Goal: Information Seeking & Learning: Find specific fact

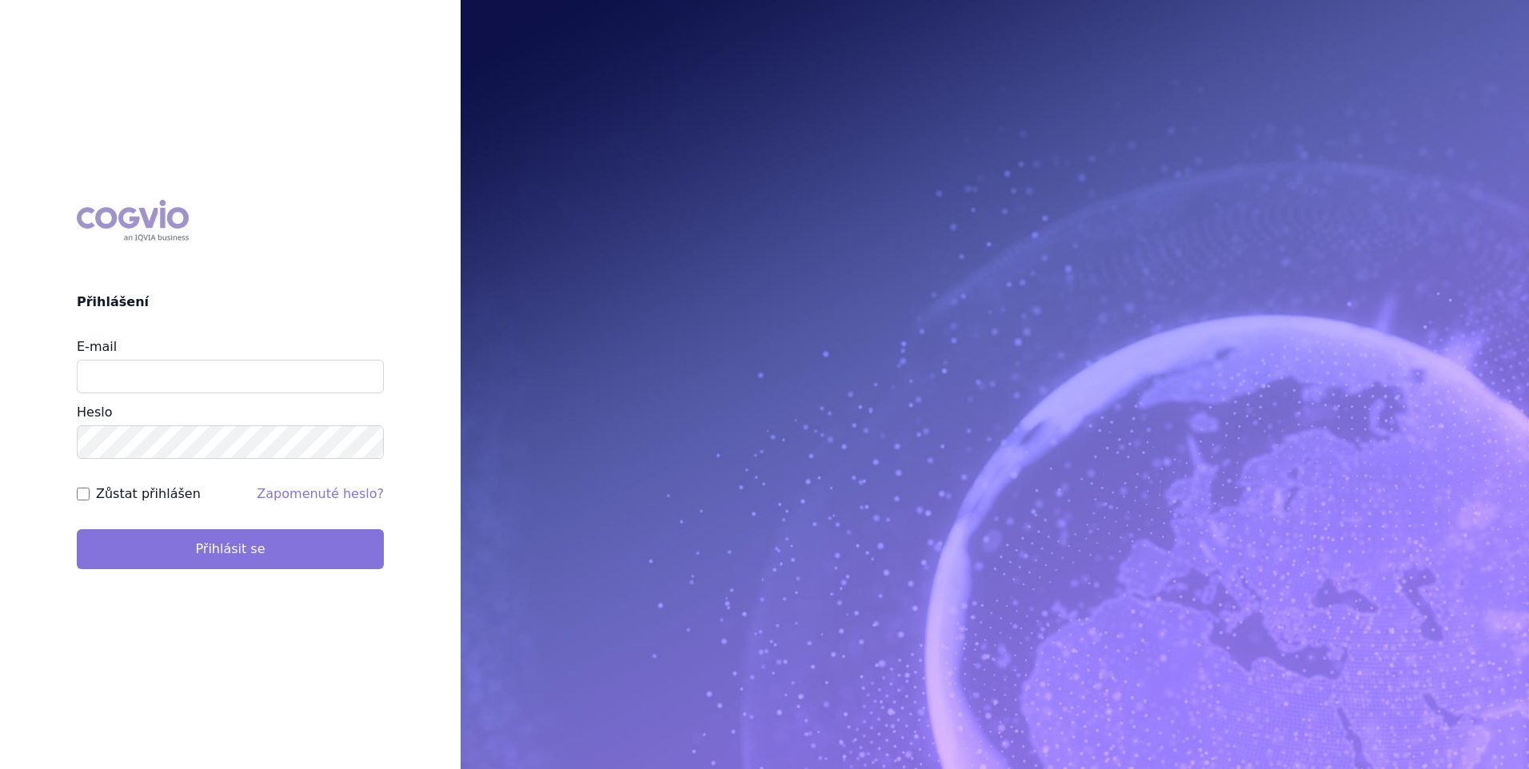
type input "zuzana_zikmundova@accord-healthcare.com"
click at [314, 550] on button "Přihlásit se" at bounding box center [230, 549] width 307 height 40
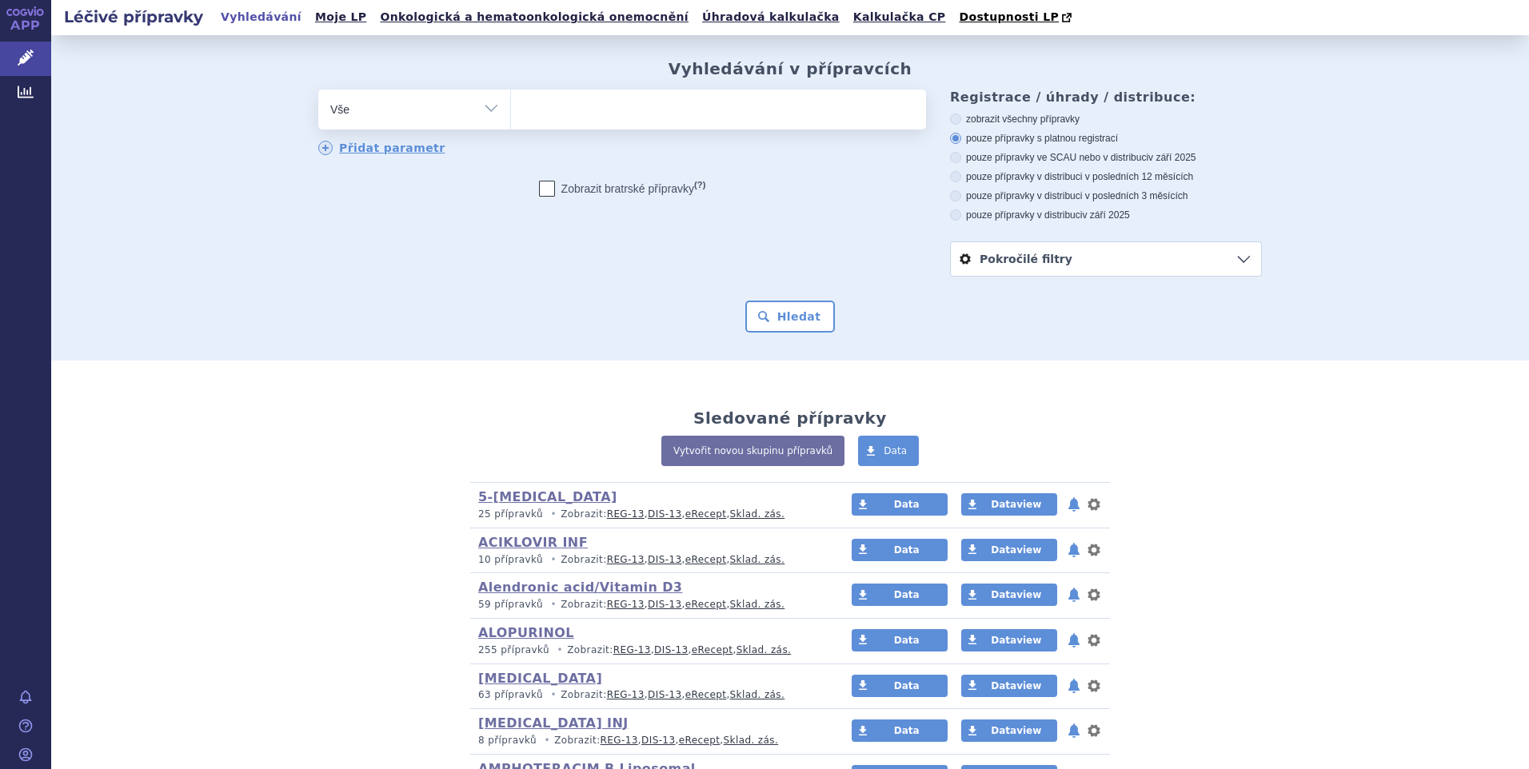
select select "filter-atc-group"
click at [318, 90] on select "Vše Přípravek/SUKL kód MAH VPOIS ATC/Aktivní látka Léková forma Síla" at bounding box center [414, 108] width 192 height 36
click at [616, 116] on ul at bounding box center [718, 107] width 415 height 34
click at [511, 116] on select at bounding box center [510, 109] width 1 height 40
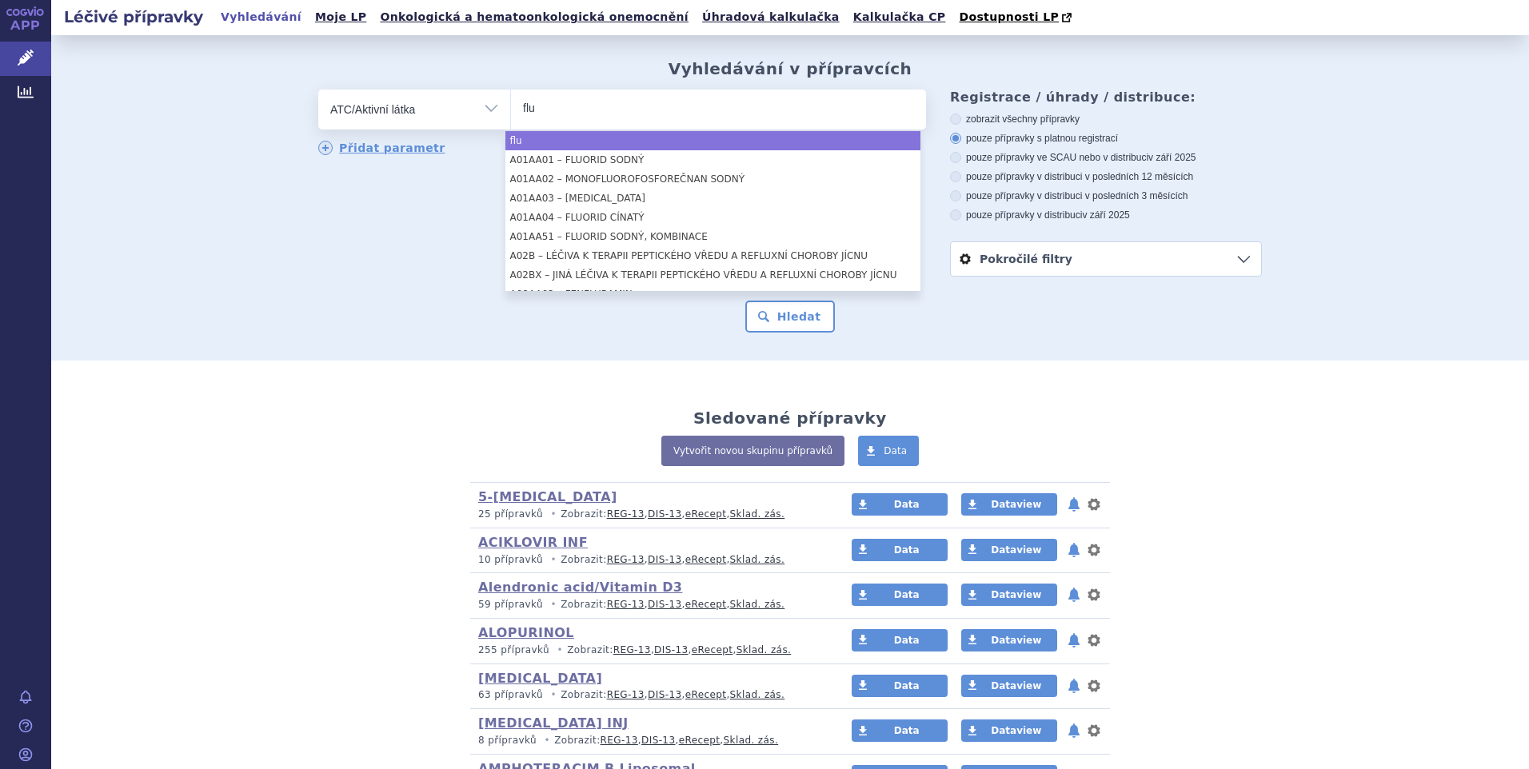
type input "flu"
click at [566, 107] on ul "flu" at bounding box center [718, 107] width 415 height 34
click at [511, 107] on select "flu" at bounding box center [510, 109] width 1 height 40
select select "flu"
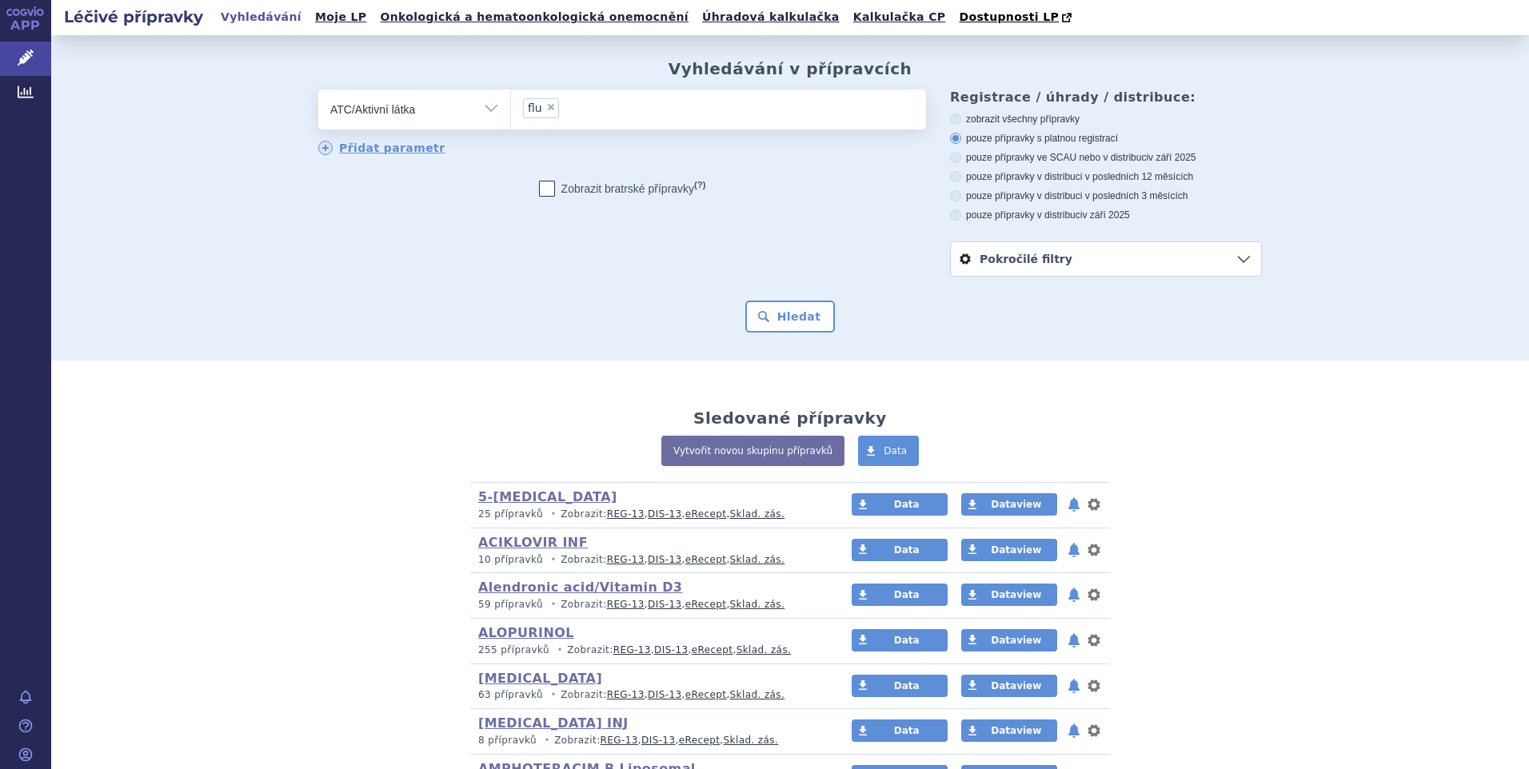
click at [546, 106] on span "×" at bounding box center [551, 107] width 10 height 10
click at [511, 106] on select "flu" at bounding box center [510, 109] width 1 height 40
select select
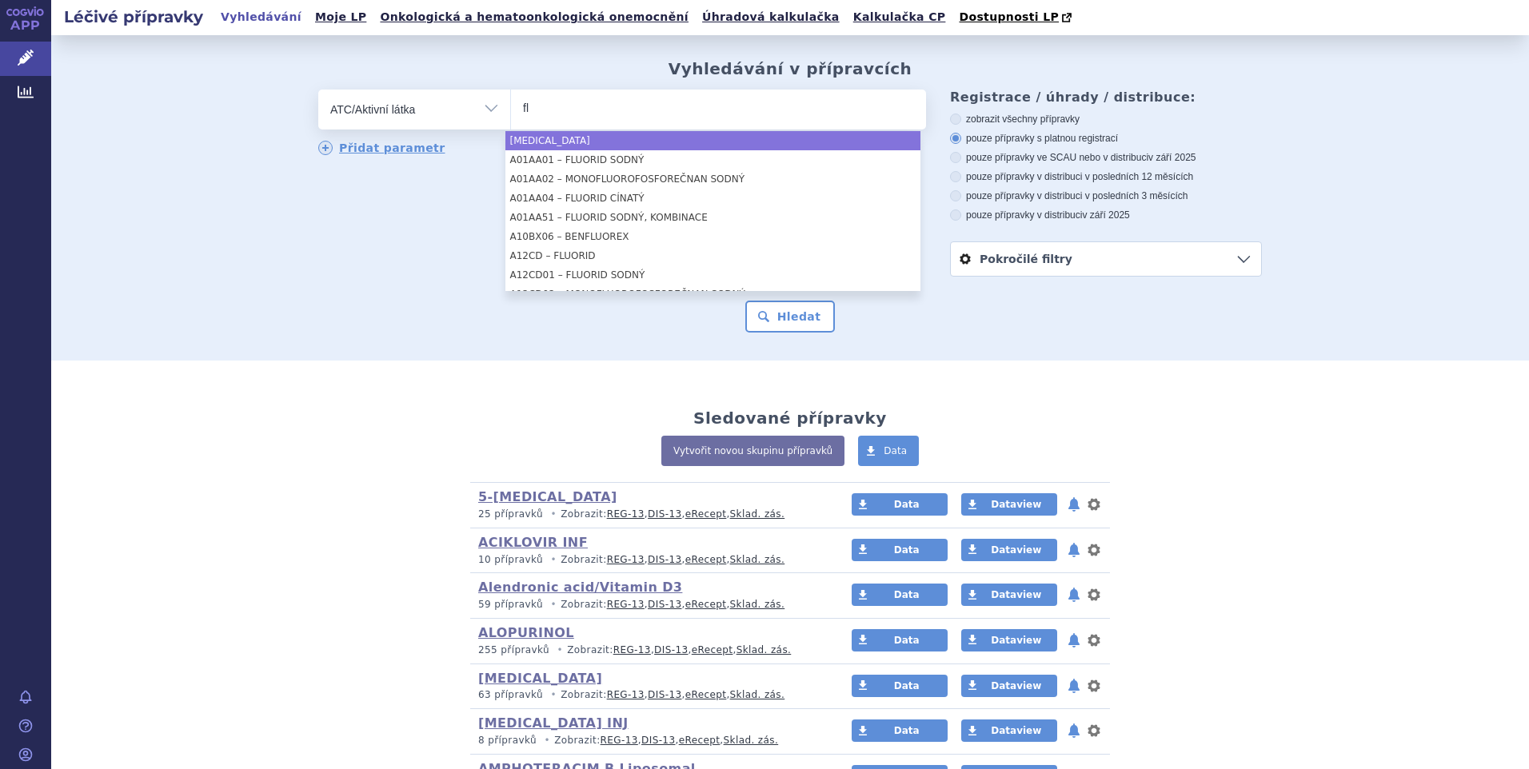
type input "f"
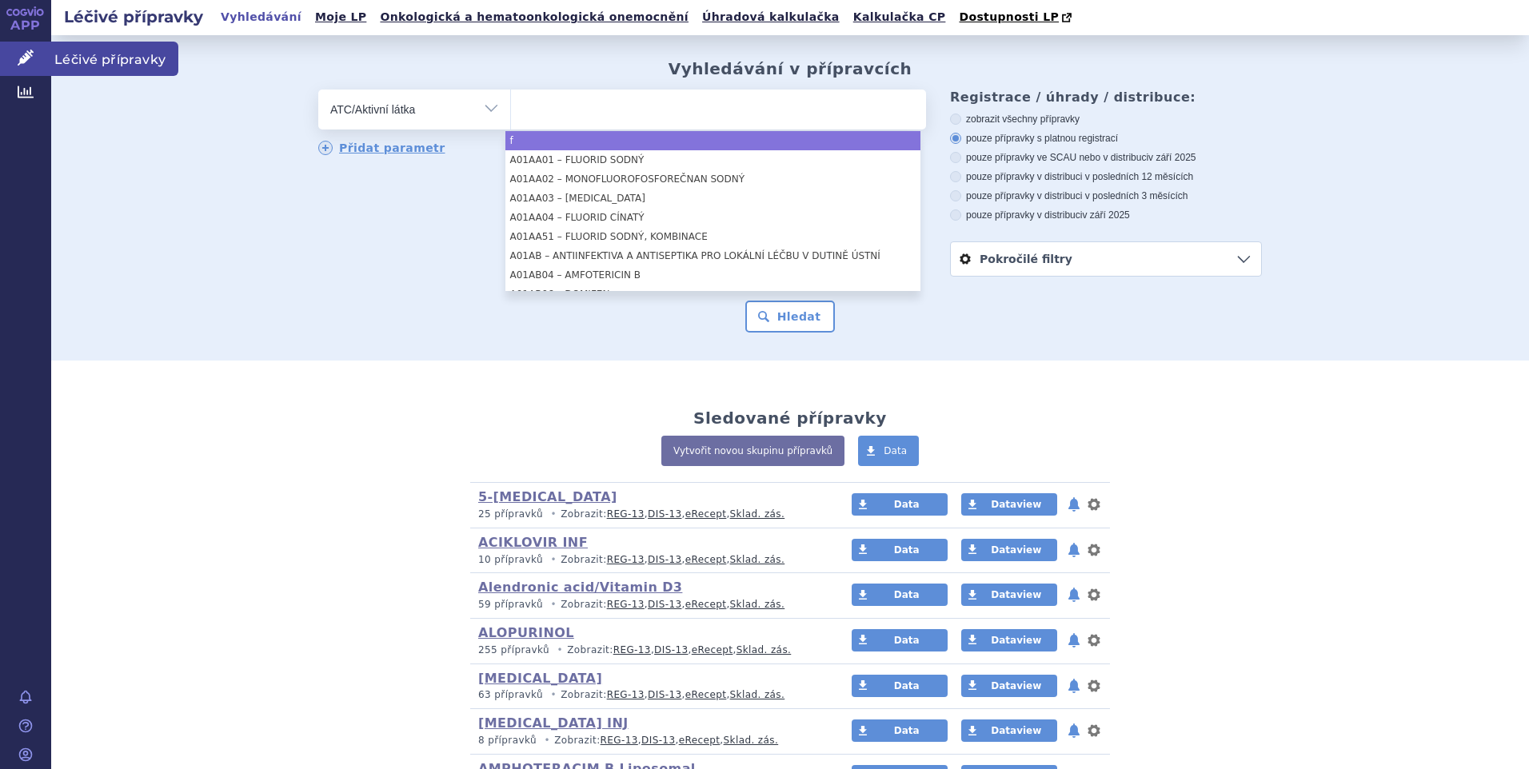
click at [103, 42] on span "Léčivé přípravky" at bounding box center [114, 59] width 127 height 34
select select "f"
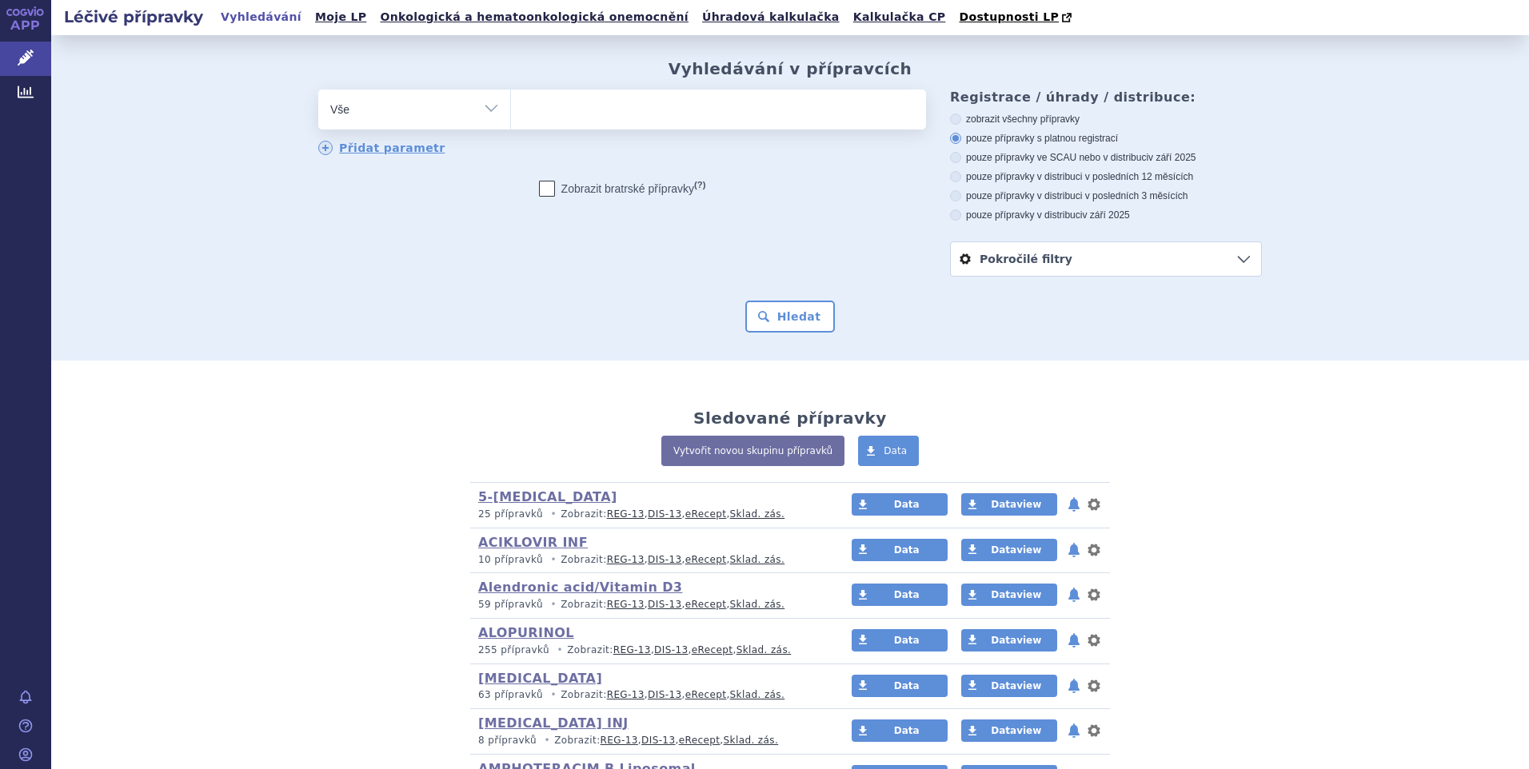
select select "filter-atc-group"
click at [318, 90] on select "Vše Přípravek/SUKL kód MAH VPOIS ATC/Aktivní látka Léková forma Síla" at bounding box center [414, 108] width 192 height 36
click at [541, 115] on ul at bounding box center [718, 107] width 415 height 34
click at [511, 115] on select at bounding box center [510, 109] width 1 height 40
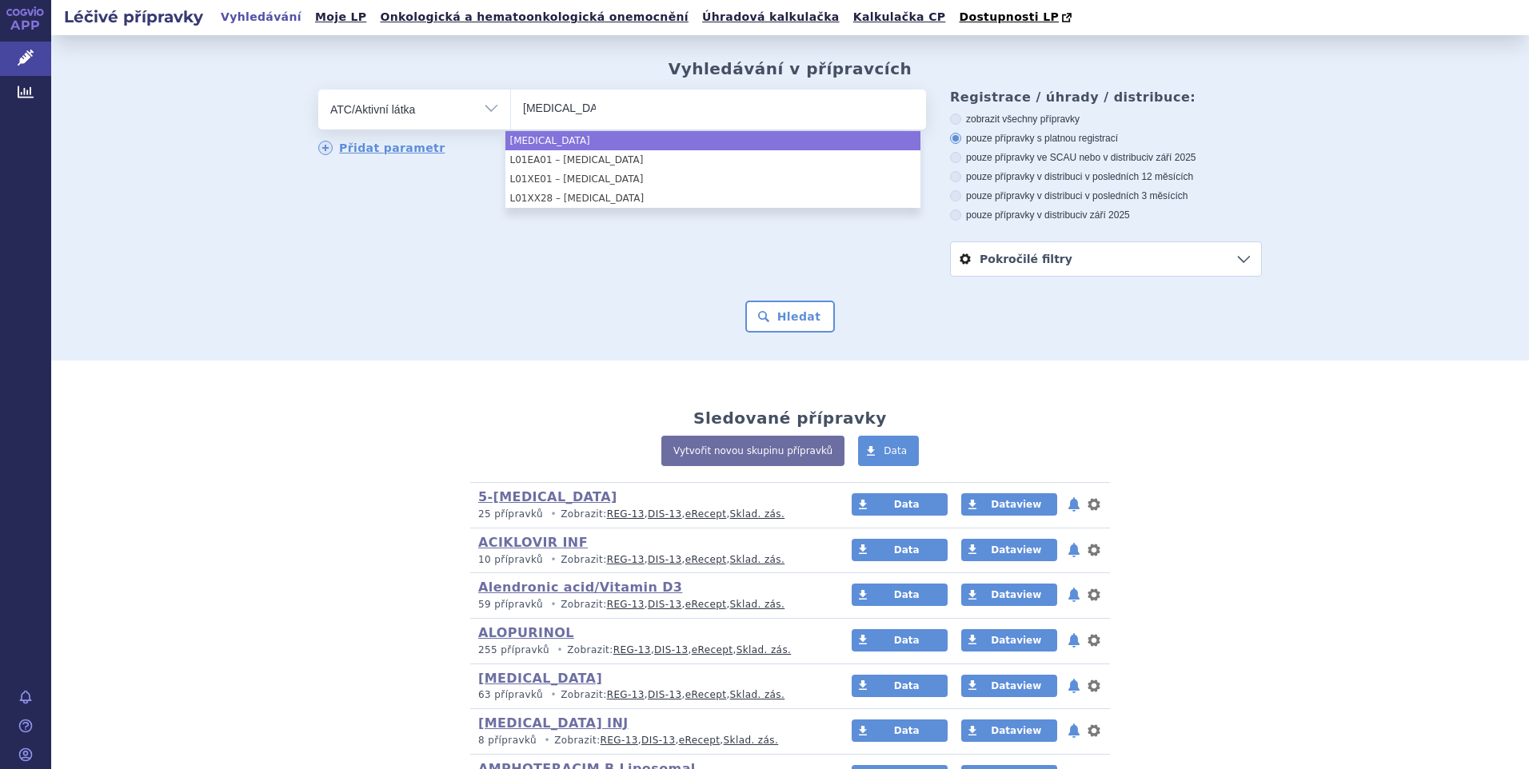
type input "imatinib"
select select "imatinib"
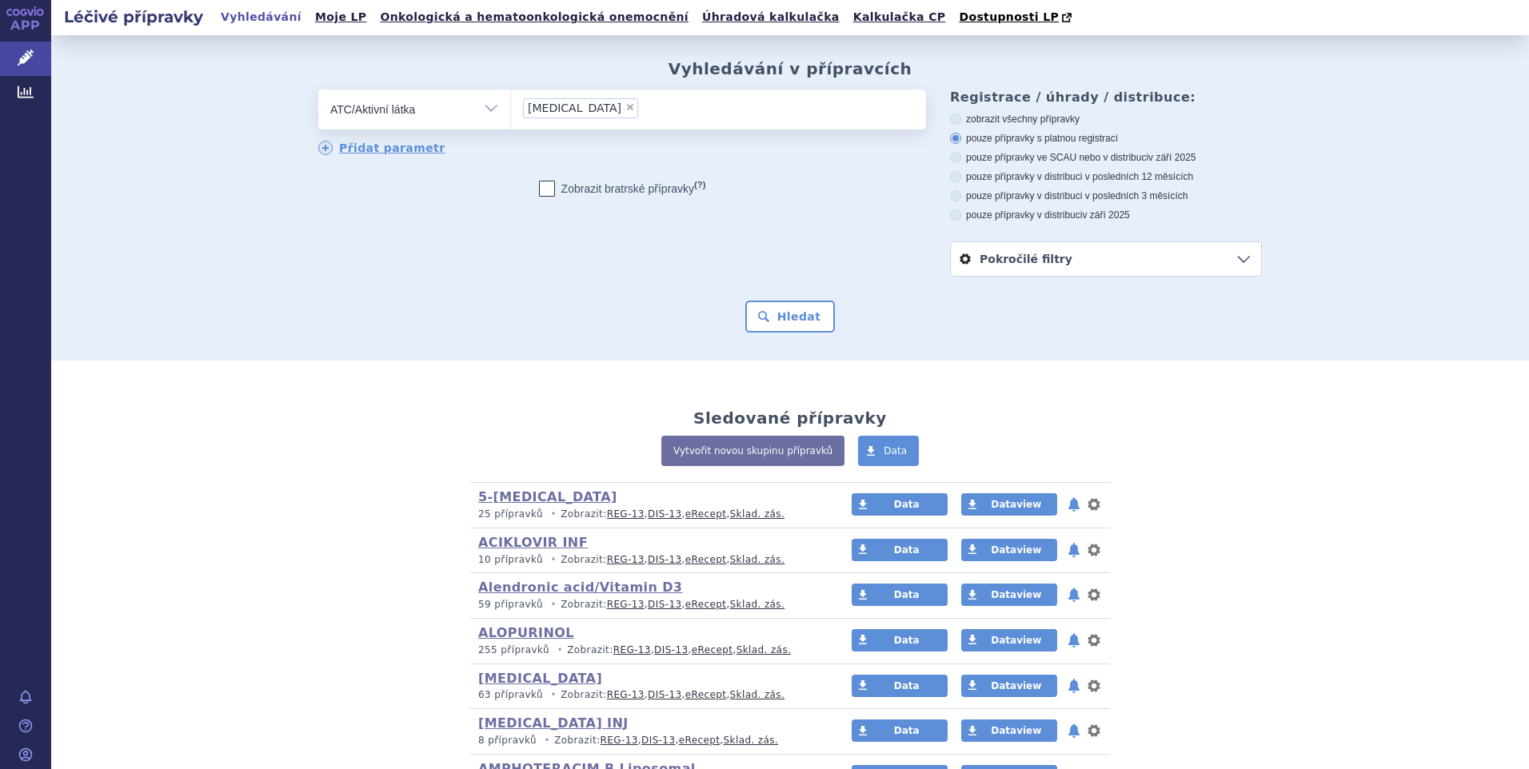
click at [625, 106] on span "×" at bounding box center [630, 107] width 10 height 10
click at [511, 106] on select "imatinib" at bounding box center [510, 109] width 1 height 40
select select
click at [556, 110] on ul at bounding box center [718, 107] width 415 height 34
click at [511, 110] on select at bounding box center [510, 109] width 1 height 40
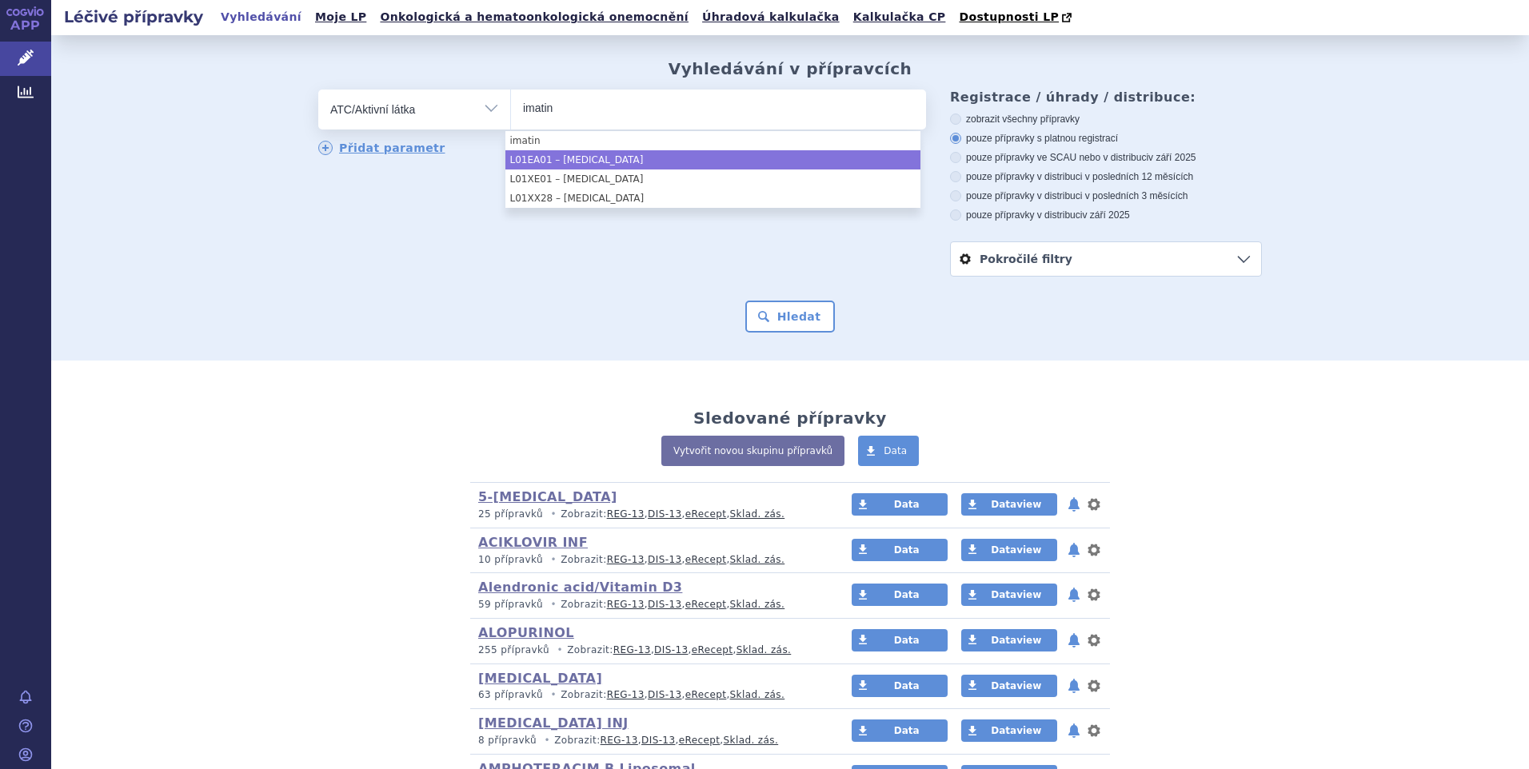
type input "imatin"
select select "L01EA01"
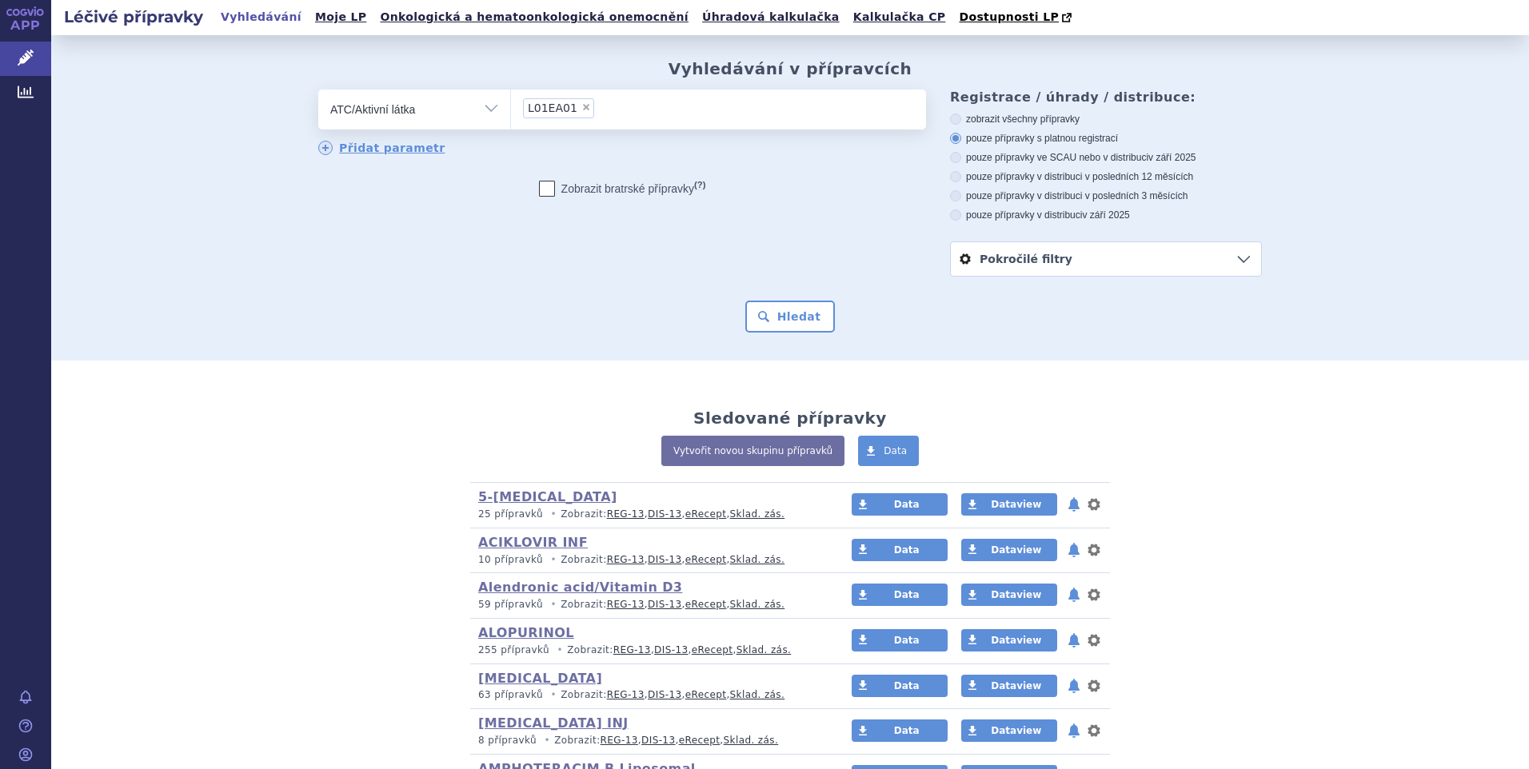
drag, startPoint x: 947, startPoint y: 213, endPoint x: 936, endPoint y: 220, distance: 12.9
click at [950, 213] on icon at bounding box center [955, 214] width 11 height 11
click at [952, 213] on input "pouze přípravky v distribuci v září 2025" at bounding box center [957, 217] width 10 height 10
radio input "true"
click at [798, 321] on button "Hledat" at bounding box center [790, 317] width 90 height 32
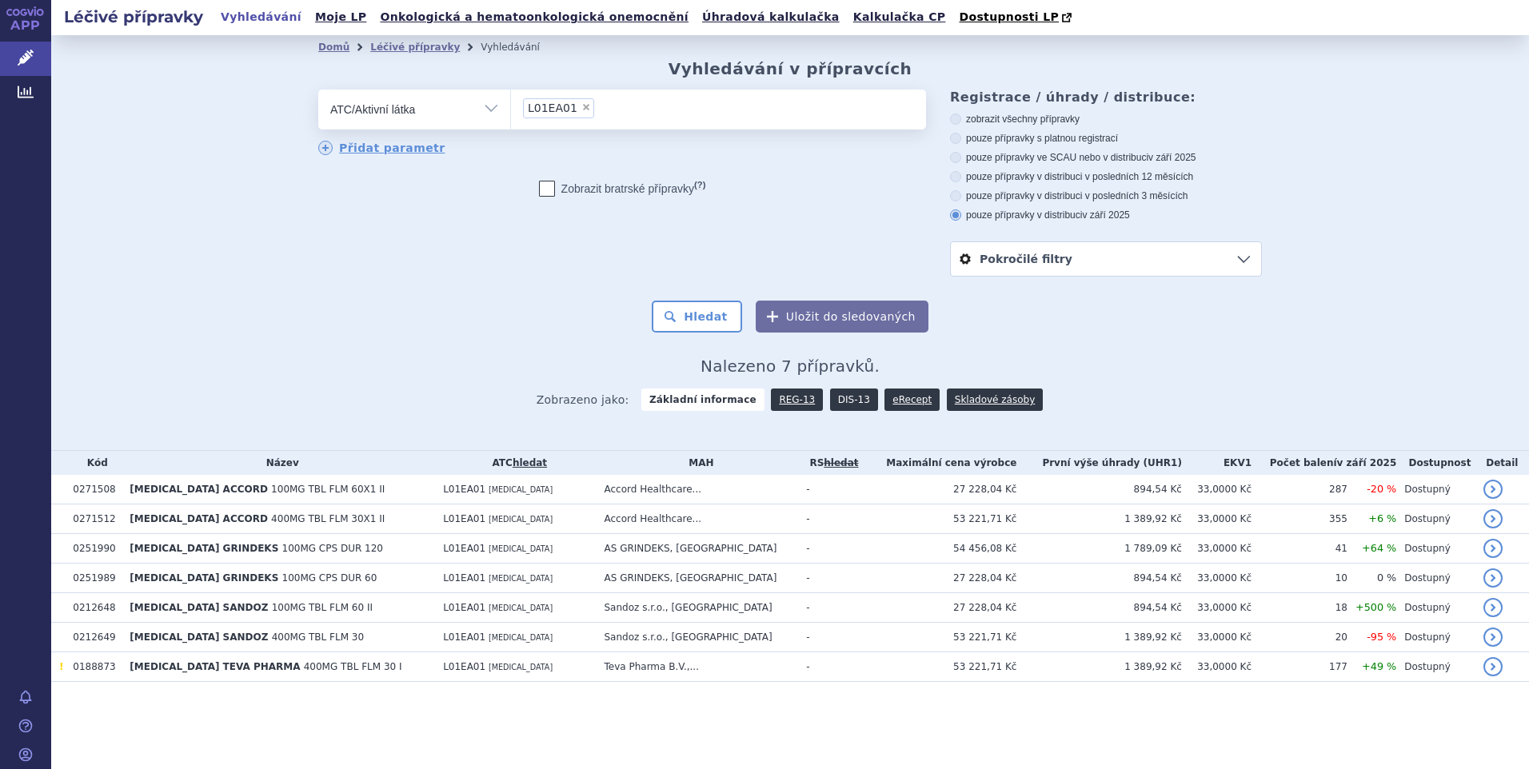
click at [838, 401] on link "DIS-13" at bounding box center [854, 400] width 48 height 22
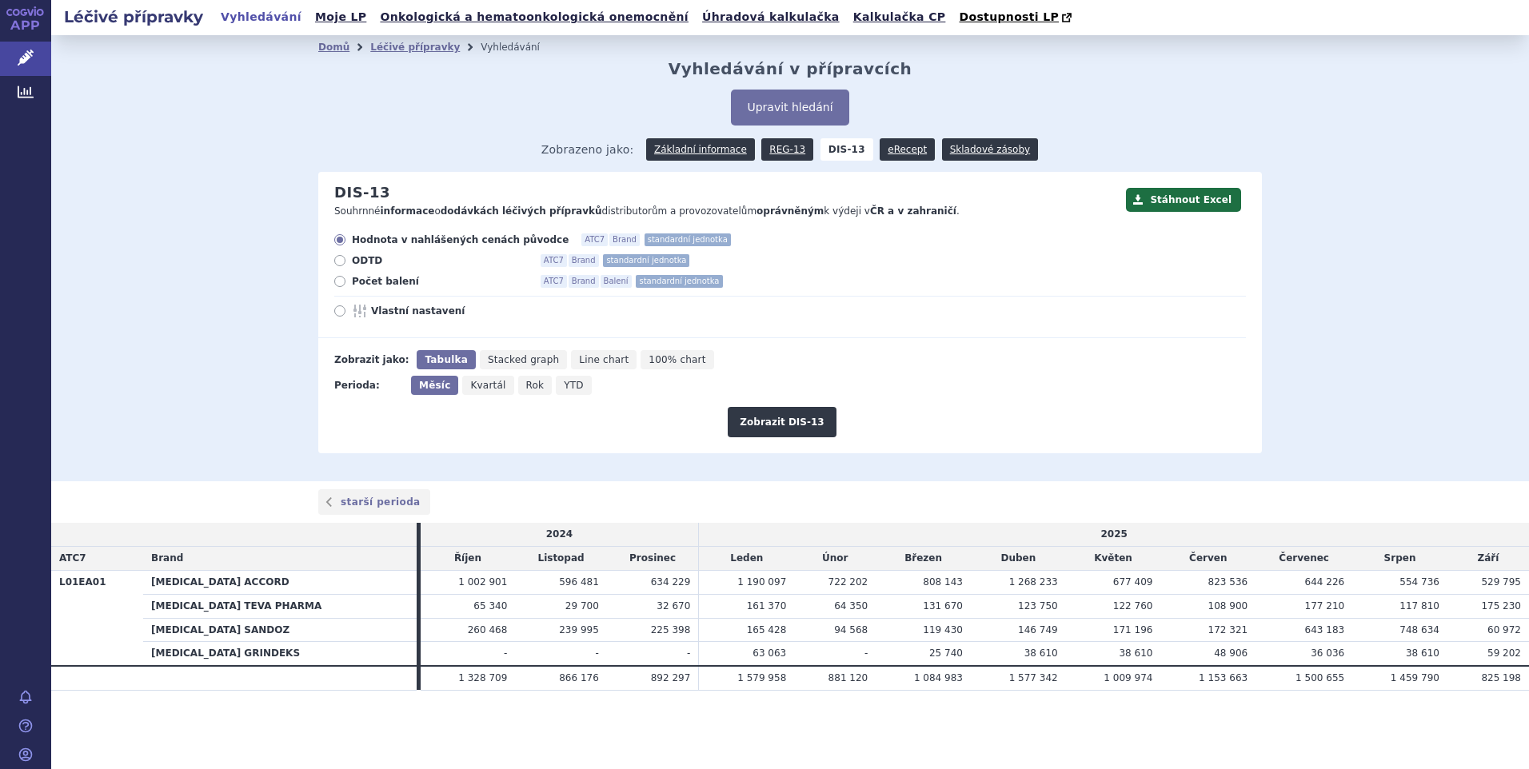
click at [337, 282] on icon at bounding box center [339, 281] width 11 height 11
click at [337, 282] on input "Počet balení ATC7 Brand Balení standardní jednotka" at bounding box center [341, 283] width 10 height 10
radio input "true"
drag, startPoint x: 800, startPoint y: 413, endPoint x: 836, endPoint y: 417, distance: 36.9
click at [800, 414] on button "Zobrazit DIS-13" at bounding box center [782, 422] width 108 height 30
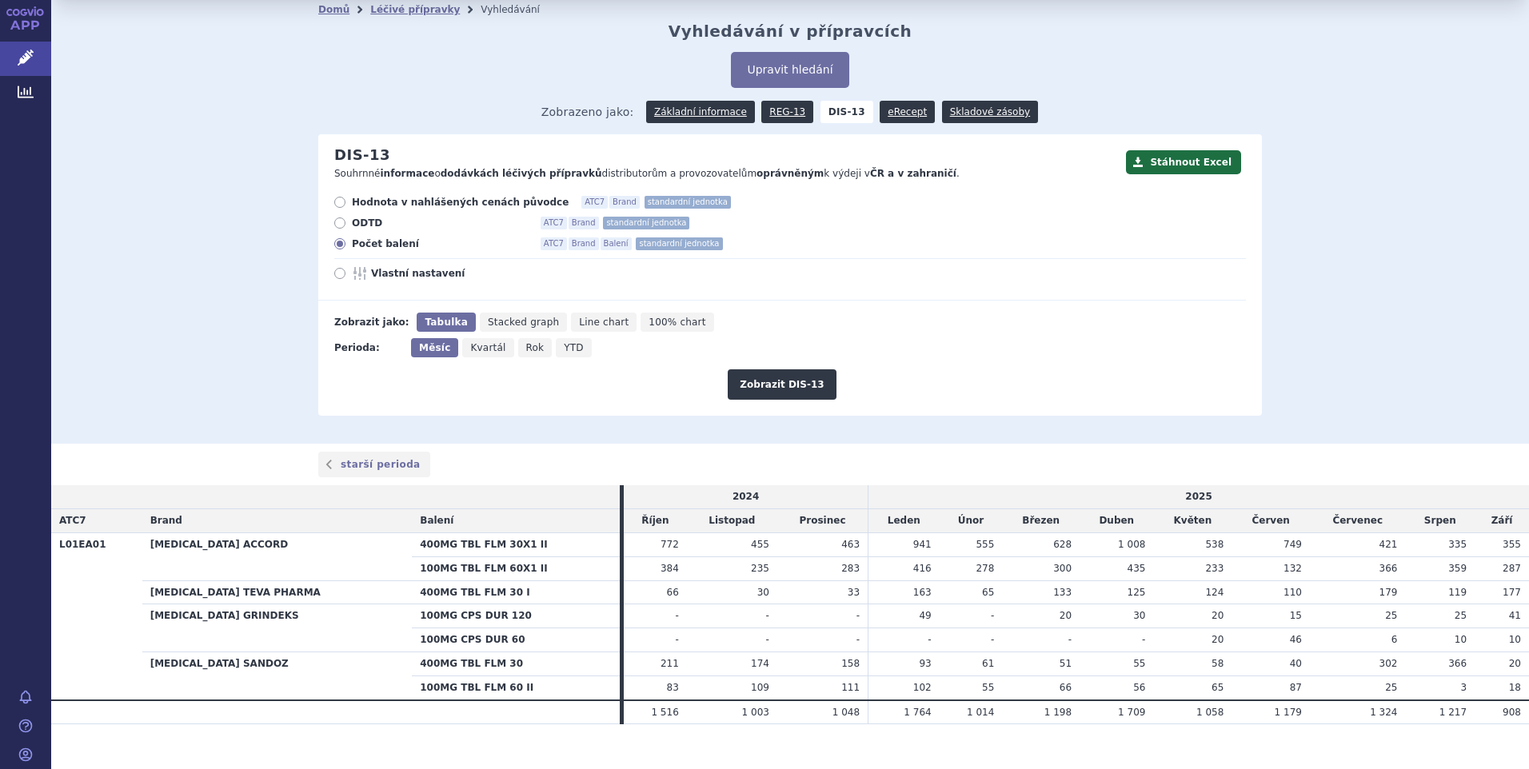
scroll to position [58, 0]
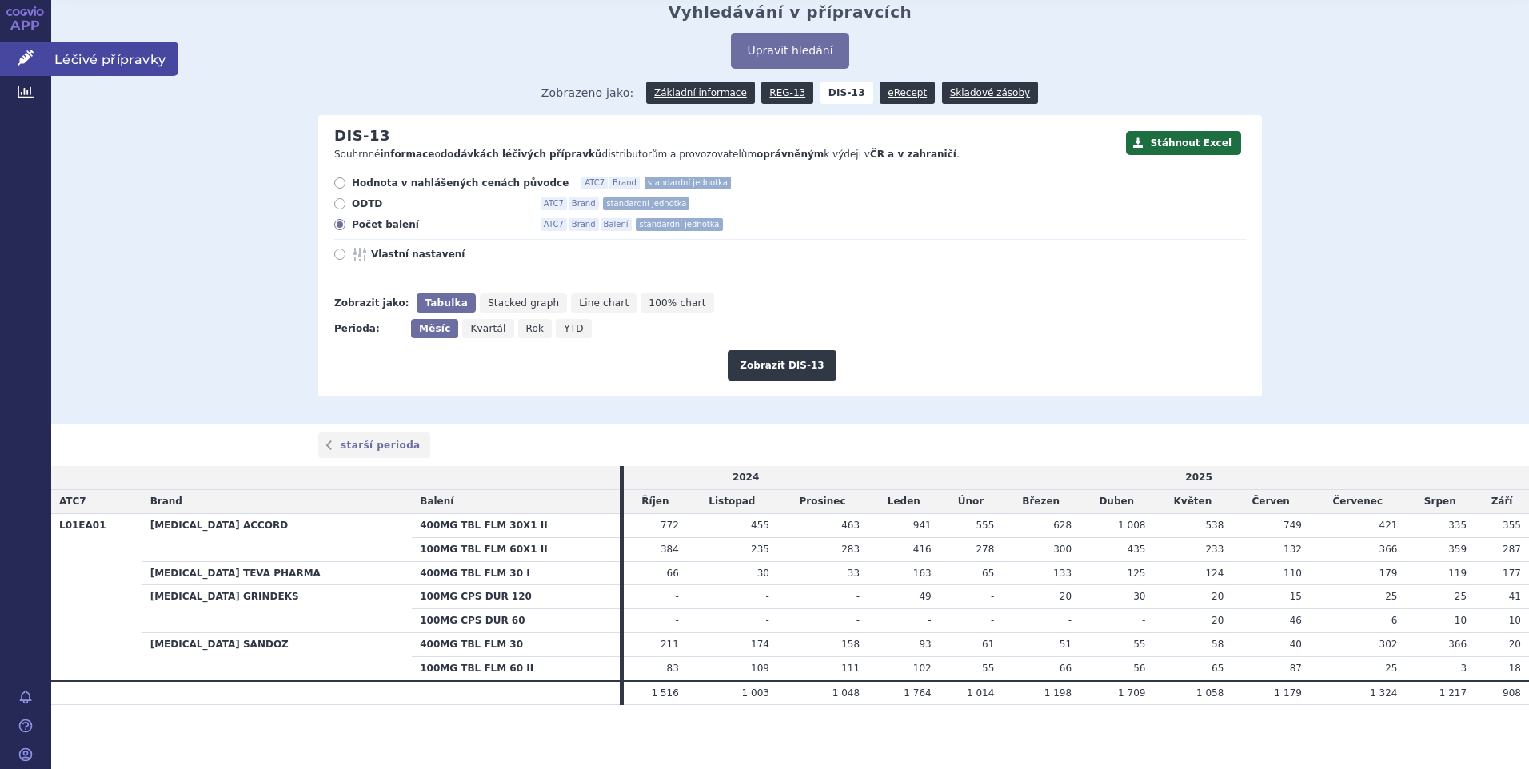
click at [126, 45] on span "Léčivé přípravky" at bounding box center [114, 59] width 127 height 34
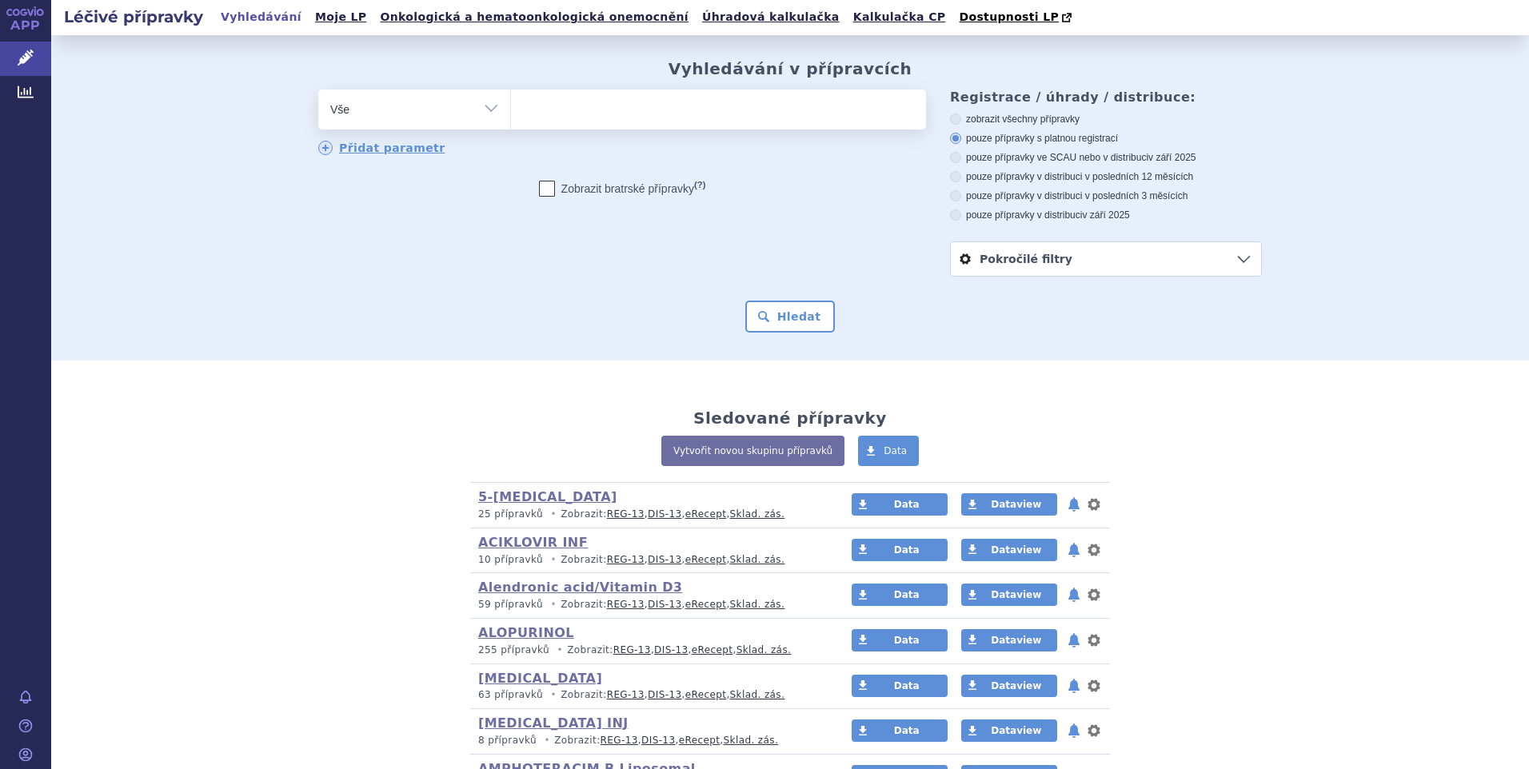
click at [487, 110] on select "Vše Přípravek/SUKL kód MAH VPOIS ATC/Aktivní látka Léková forma Síla" at bounding box center [414, 108] width 192 height 36
select select "filter-atc-group"
click at [318, 90] on select "Vše Přípravek/SUKL kód MAH VPOIS ATC/Aktivní látka Léková forma Síla" at bounding box center [414, 108] width 192 height 36
click at [537, 110] on ul at bounding box center [718, 107] width 415 height 34
click at [511, 110] on select at bounding box center [510, 109] width 1 height 40
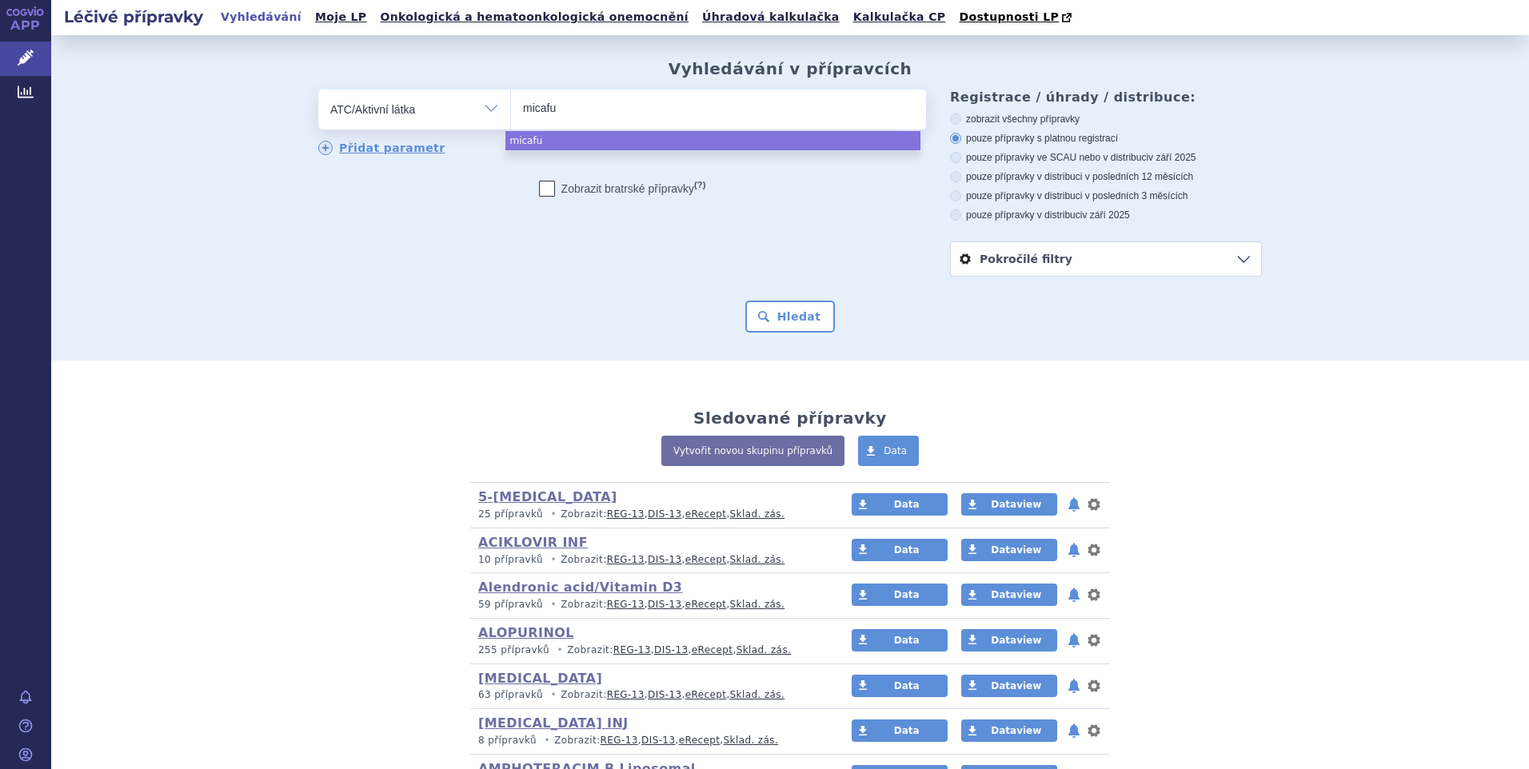
type input "micafu"
select select "micafu"
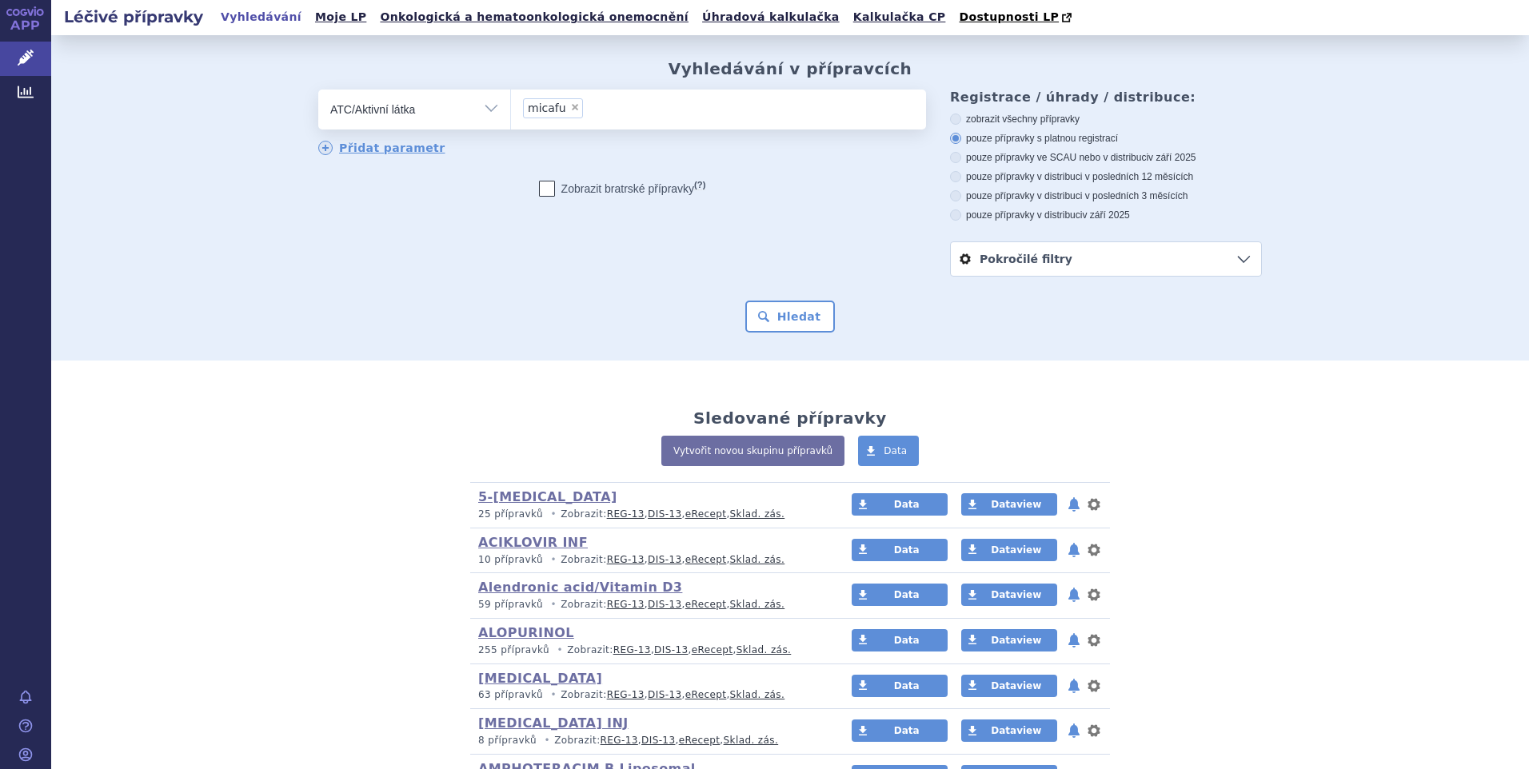
click at [570, 108] on span "×" at bounding box center [575, 107] width 10 height 10
click at [511, 108] on select "micafu" at bounding box center [510, 109] width 1 height 40
select select
click at [537, 117] on ul at bounding box center [718, 107] width 415 height 34
click at [511, 117] on select at bounding box center [510, 109] width 1 height 40
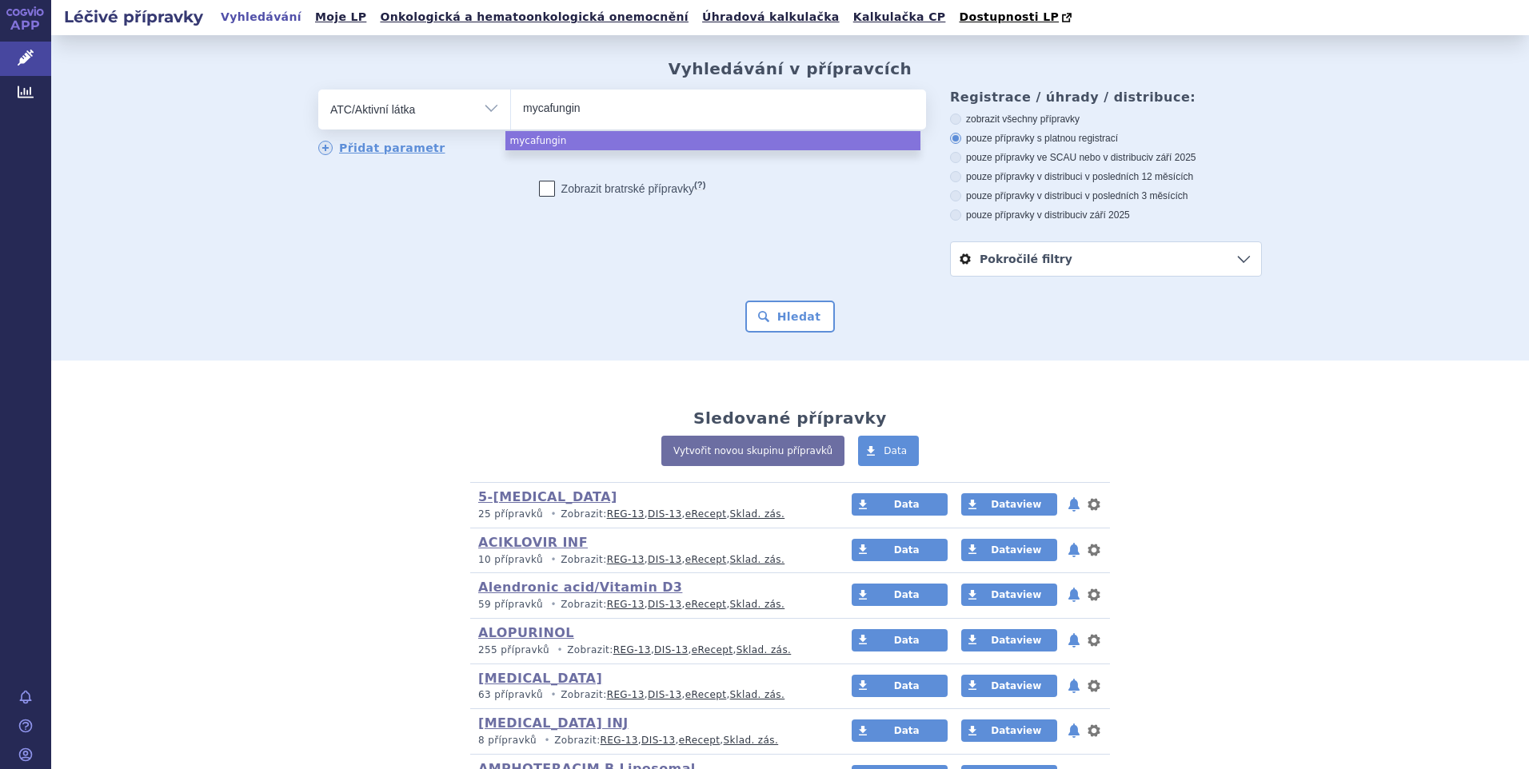
type input "mycafungin"
select select "mycafungin"
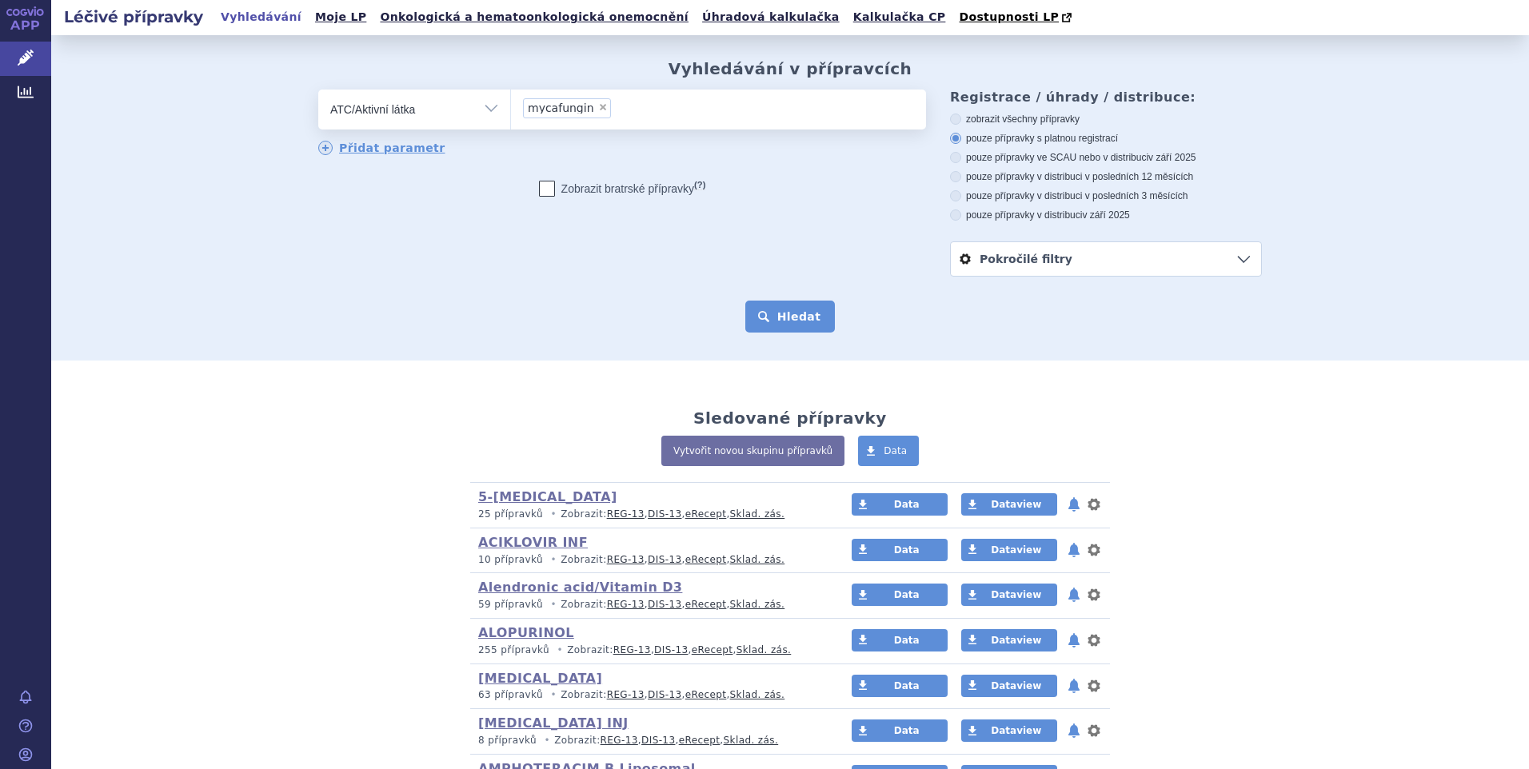
click at [780, 310] on button "Hledat" at bounding box center [790, 317] width 90 height 32
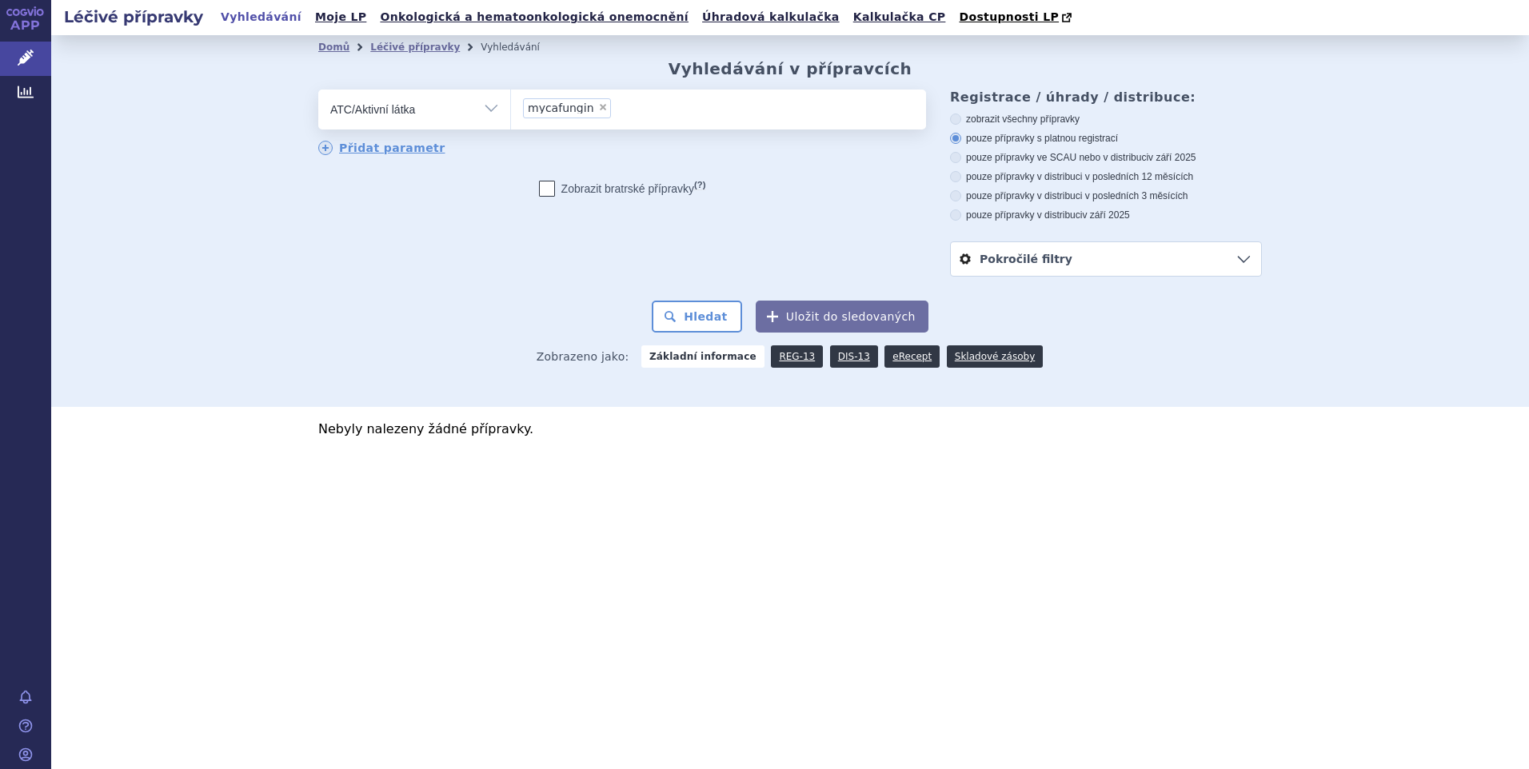
click at [598, 111] on span "×" at bounding box center [603, 107] width 10 height 10
click at [511, 111] on select "mycafungin" at bounding box center [510, 109] width 1 height 40
select select
